Goal: Task Accomplishment & Management: Use online tool/utility

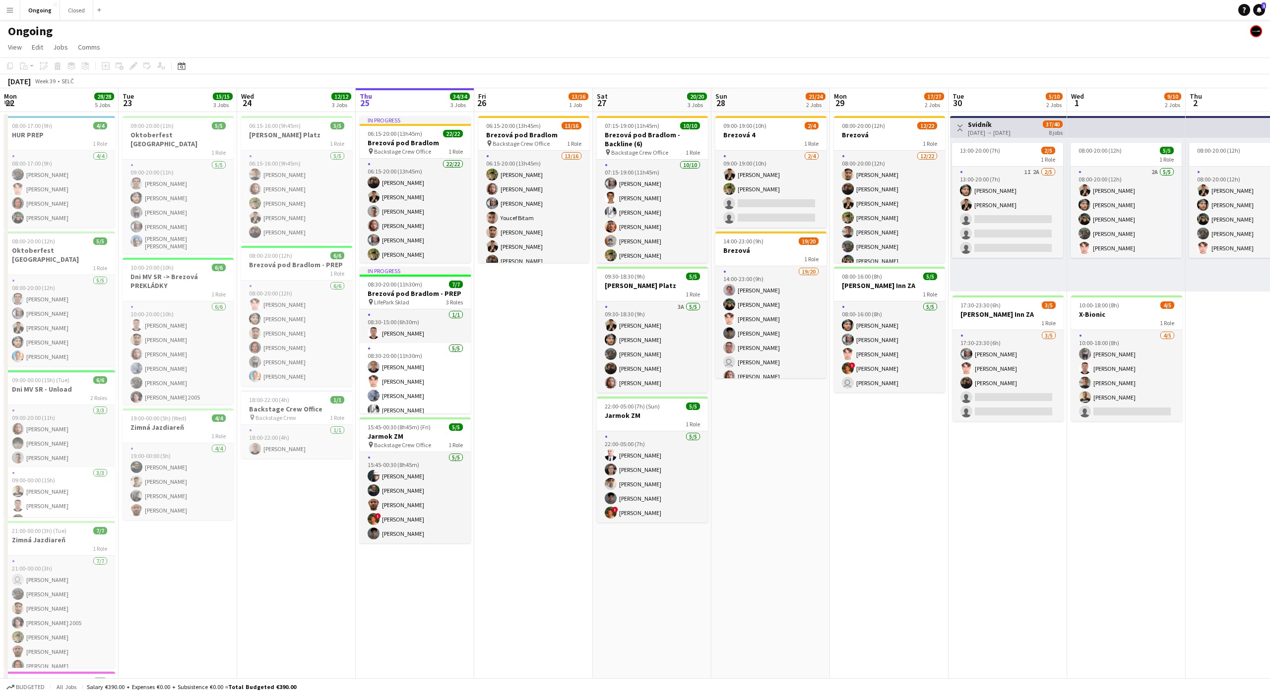
scroll to position [0, 239]
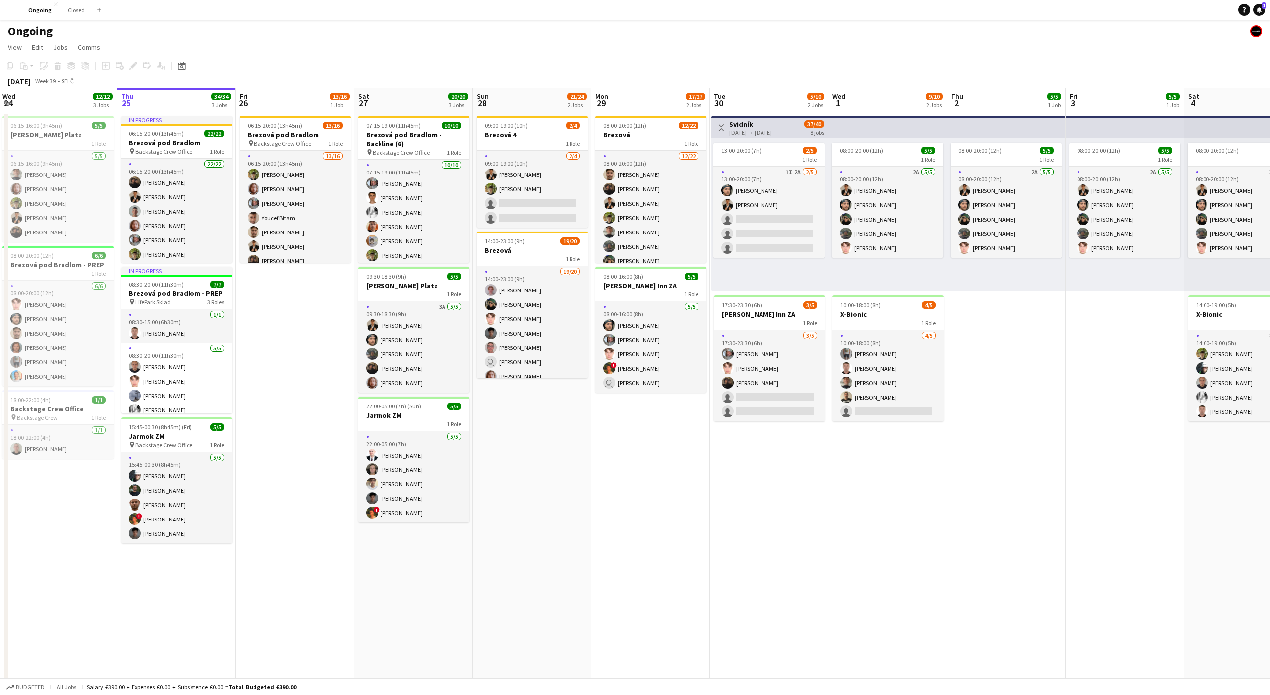
click at [272, 322] on app-date-cell "06:15-20:00 (13h45m) 13/16 Brezová pod Bradlom pin Backstage Crew Office 1 Role…" at bounding box center [295, 469] width 119 height 714
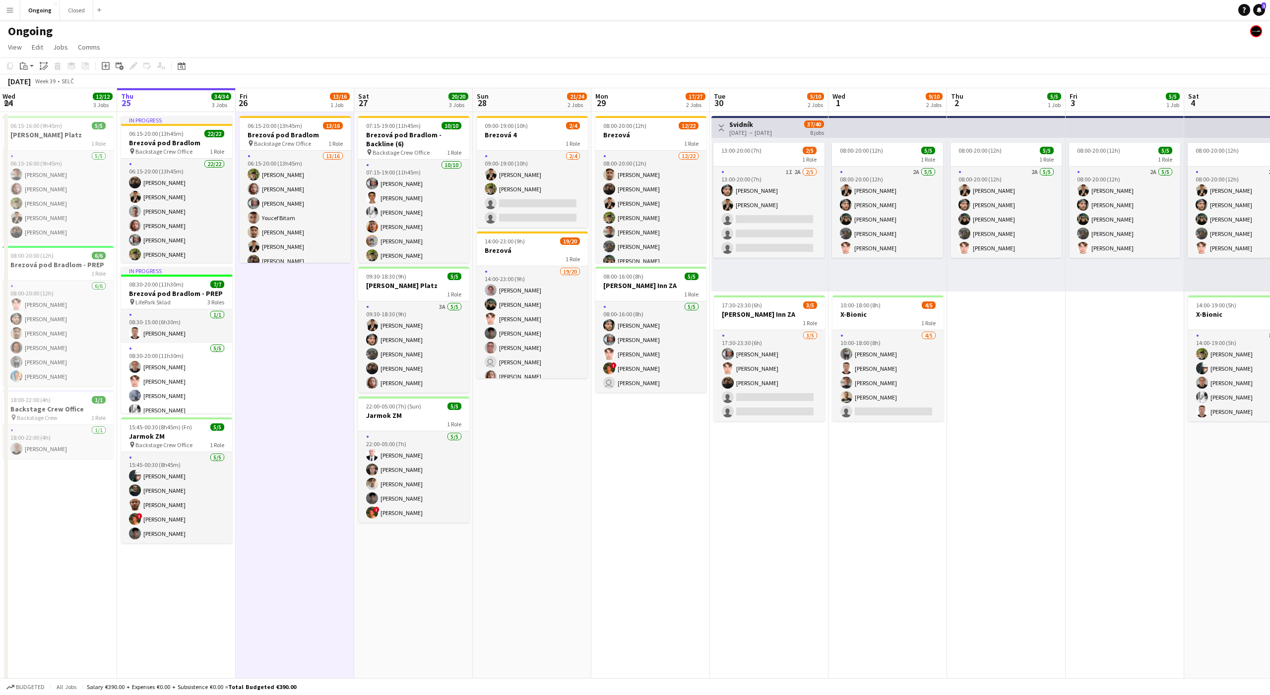
click at [301, 35] on div "Ongoing" at bounding box center [635, 29] width 1270 height 19
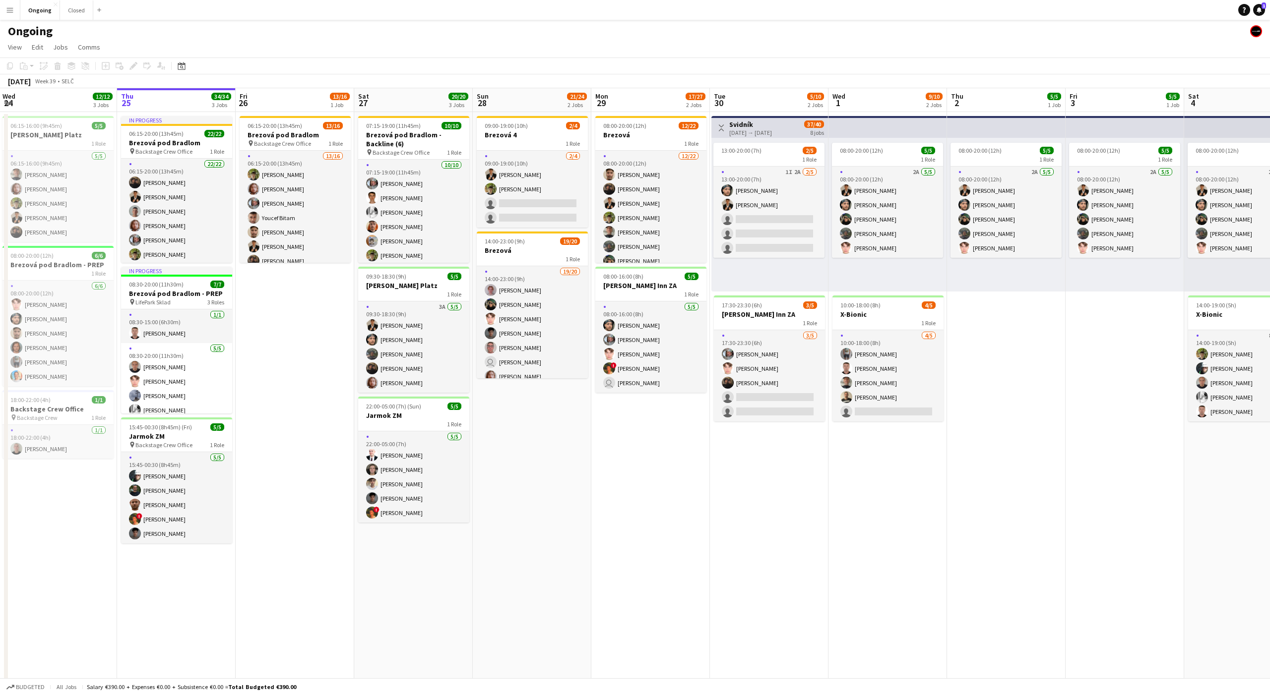
click at [297, 70] on app-toolbar "Copy Paste Paste Command V Paste with crew Command Shift V Paste linked Job [GE…" at bounding box center [635, 66] width 1270 height 17
click at [296, 39] on app-page-menu "View Day view expanded Day view collapsed Month view Date picker Jump to [DATE]…" at bounding box center [635, 48] width 1270 height 19
click at [293, 67] on app-toolbar "Copy Paste Paste Command V Paste with crew Command Shift V Paste linked Job [GE…" at bounding box center [635, 66] width 1270 height 17
click at [293, 81] on div "[DATE] Week 39 • [GEOGRAPHIC_DATA]" at bounding box center [635, 81] width 1270 height 14
click at [305, 305] on app-date-cell "06:15-20:00 (13h45m) 13/16 Brezová pod Bradlom pin Backstage Crew Office 1 Role…" at bounding box center [295, 469] width 119 height 714
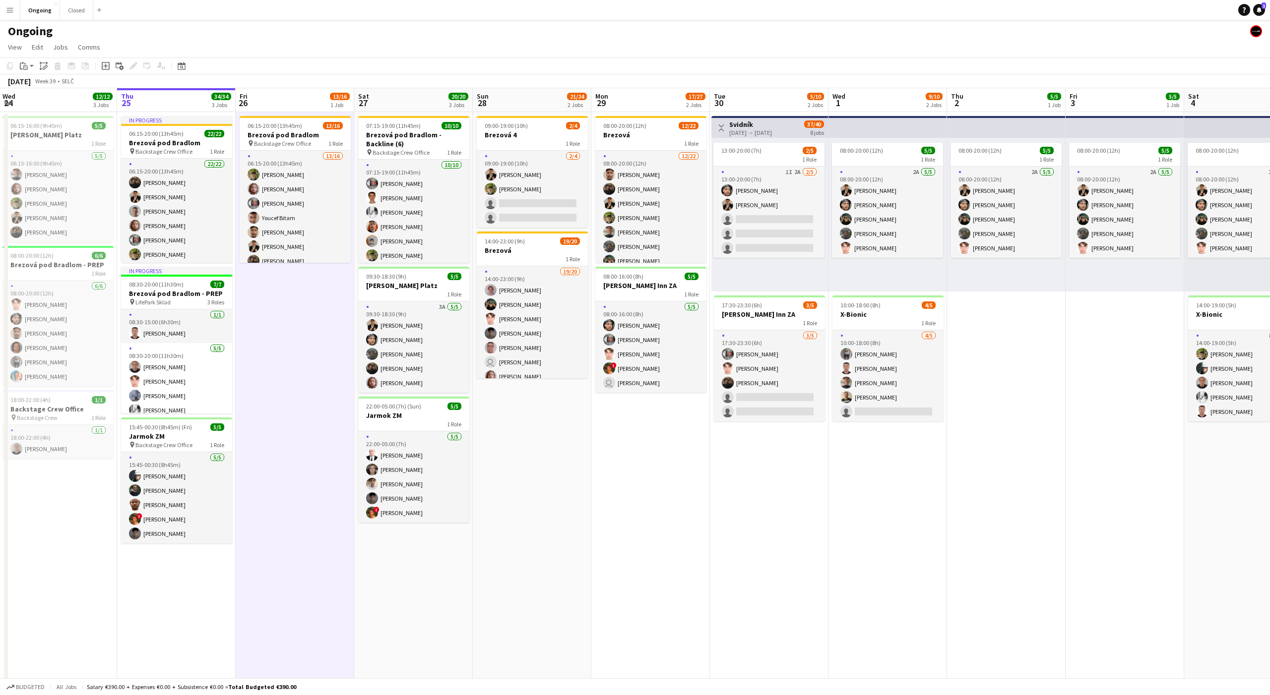
scroll to position [0, 238]
click at [288, 290] on app-date-cell "06:15-20:00 (13h45m) 13/16 Brezová pod Bradlom pin Backstage Crew Office 1 Role…" at bounding box center [295, 469] width 119 height 714
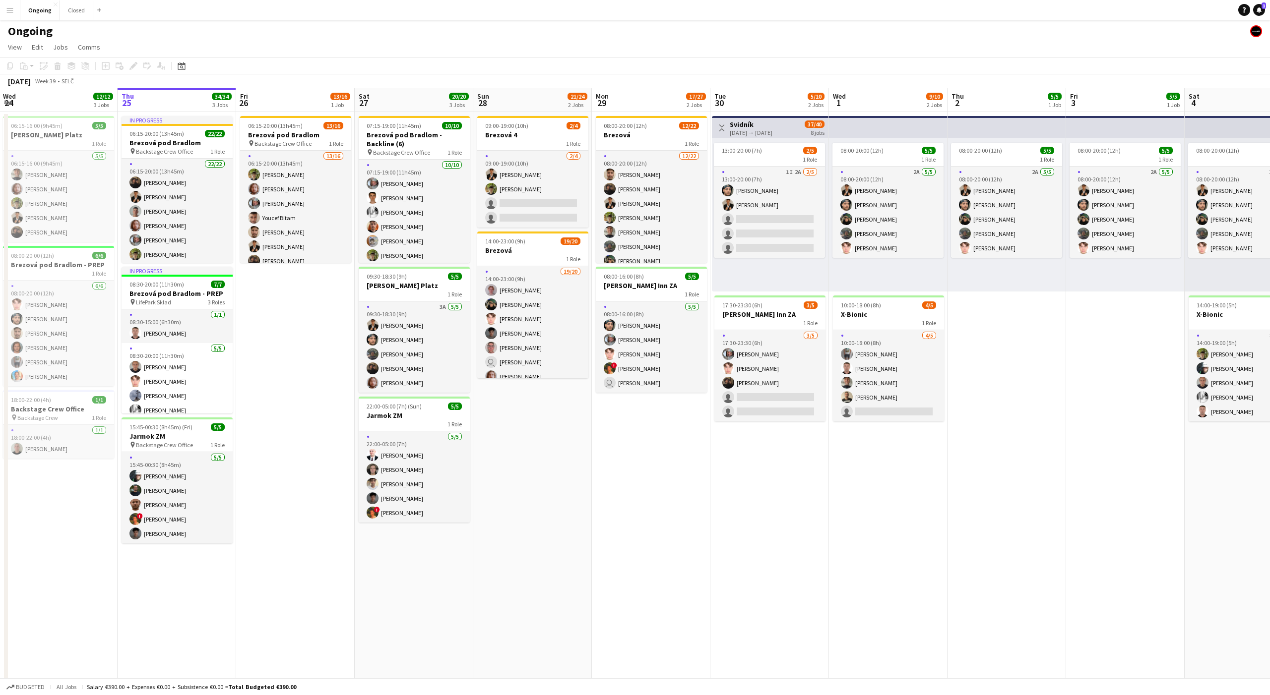
click at [288, 290] on app-date-cell "06:15-20:00 (13h45m) 13/16 Brezová pod Bradlom pin Backstage Crew Office 1 Role…" at bounding box center [295, 469] width 119 height 714
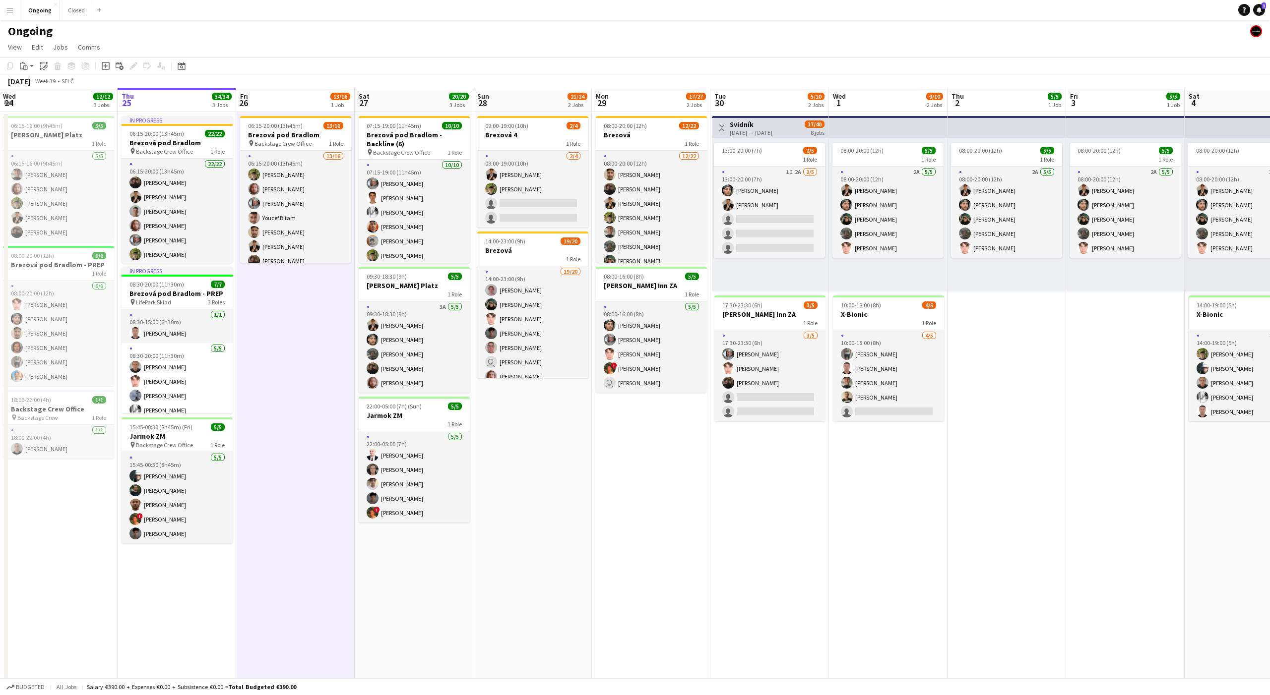
click at [291, 290] on app-date-cell "06:15-20:00 (13h45m) 13/16 Brezová pod Bradlom pin Backstage Crew Office 1 Role…" at bounding box center [295, 469] width 119 height 714
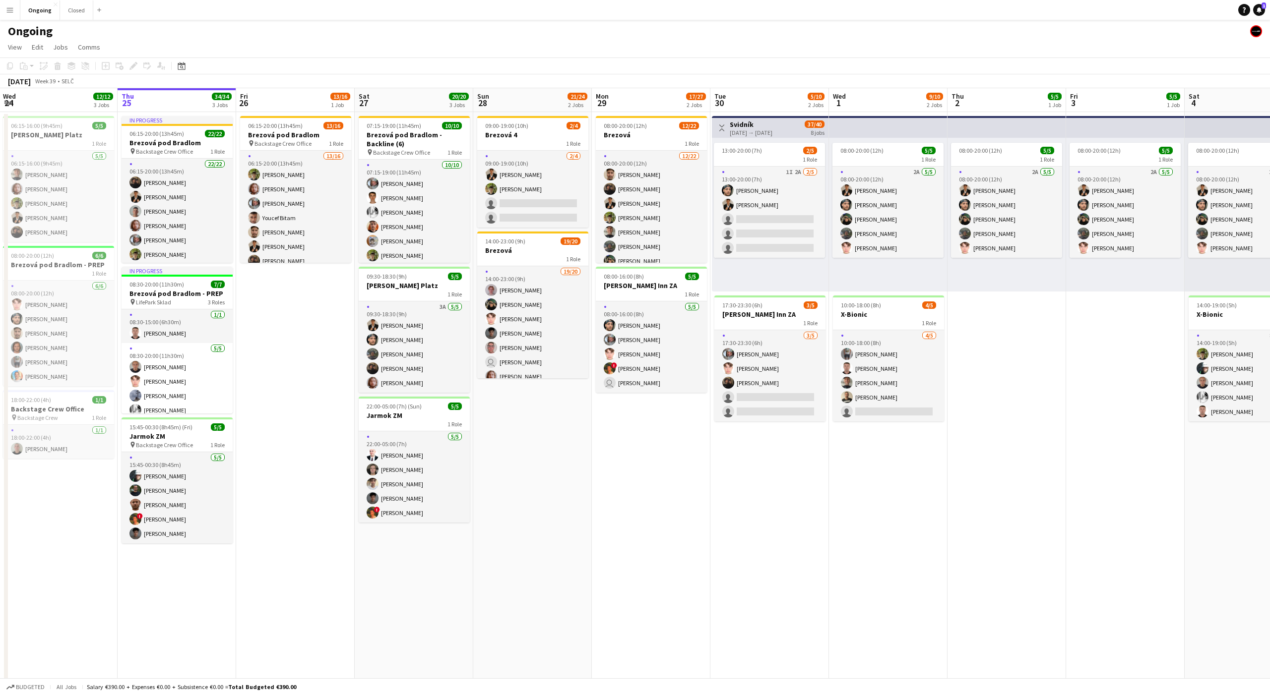
click at [291, 290] on app-date-cell "06:15-20:00 (13h45m) 13/16 Brezová pod Bradlom pin Backstage Crew Office 1 Role…" at bounding box center [295, 469] width 119 height 714
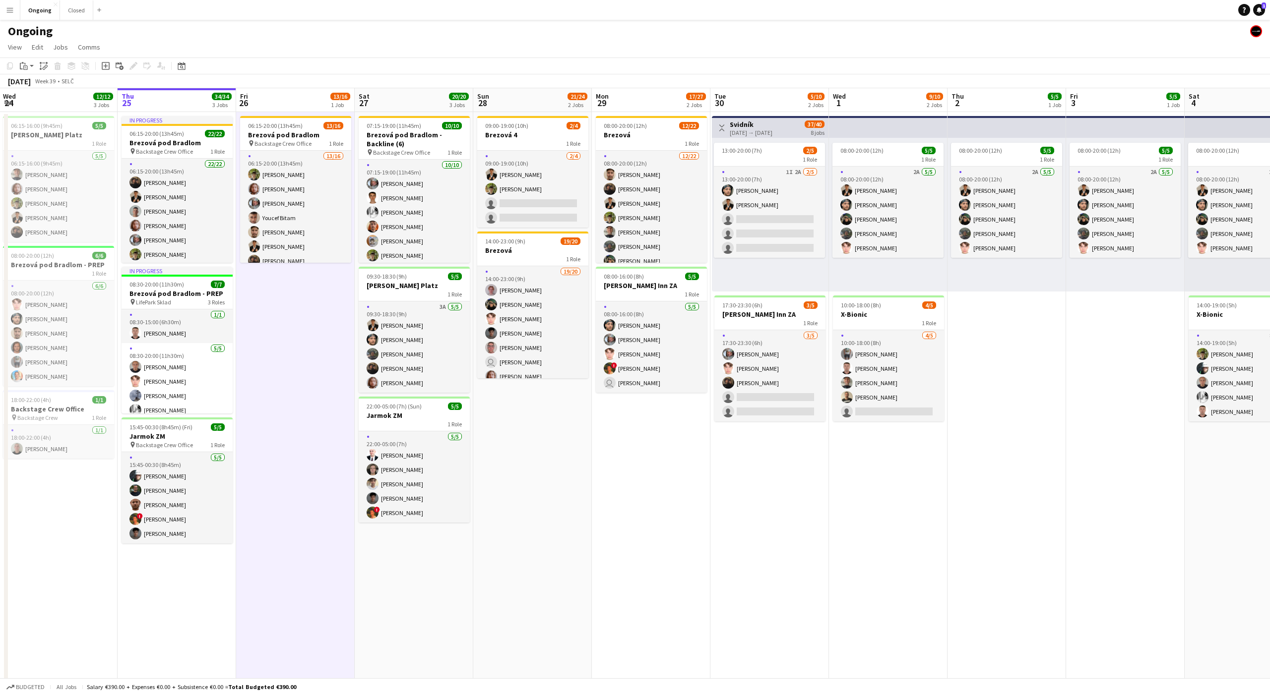
click at [292, 289] on app-date-cell "06:15-20:00 (13h45m) 13/16 Brezová pod Bradlom pin Backstage Crew Office 1 Role…" at bounding box center [295, 469] width 119 height 714
